Goal: Find specific page/section: Find specific page/section

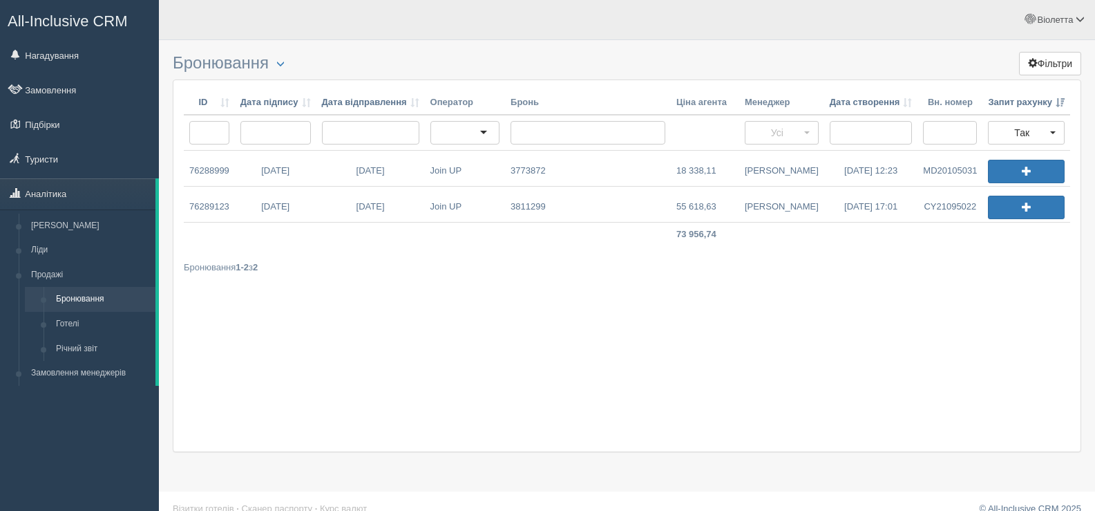
click at [431, 376] on div "ID Дата підпису Дата відправлення Оператор Бронь Ціна агента Менеджер Дата ство…" at bounding box center [627, 265] width 909 height 372
